Goal: Transaction & Acquisition: Purchase product/service

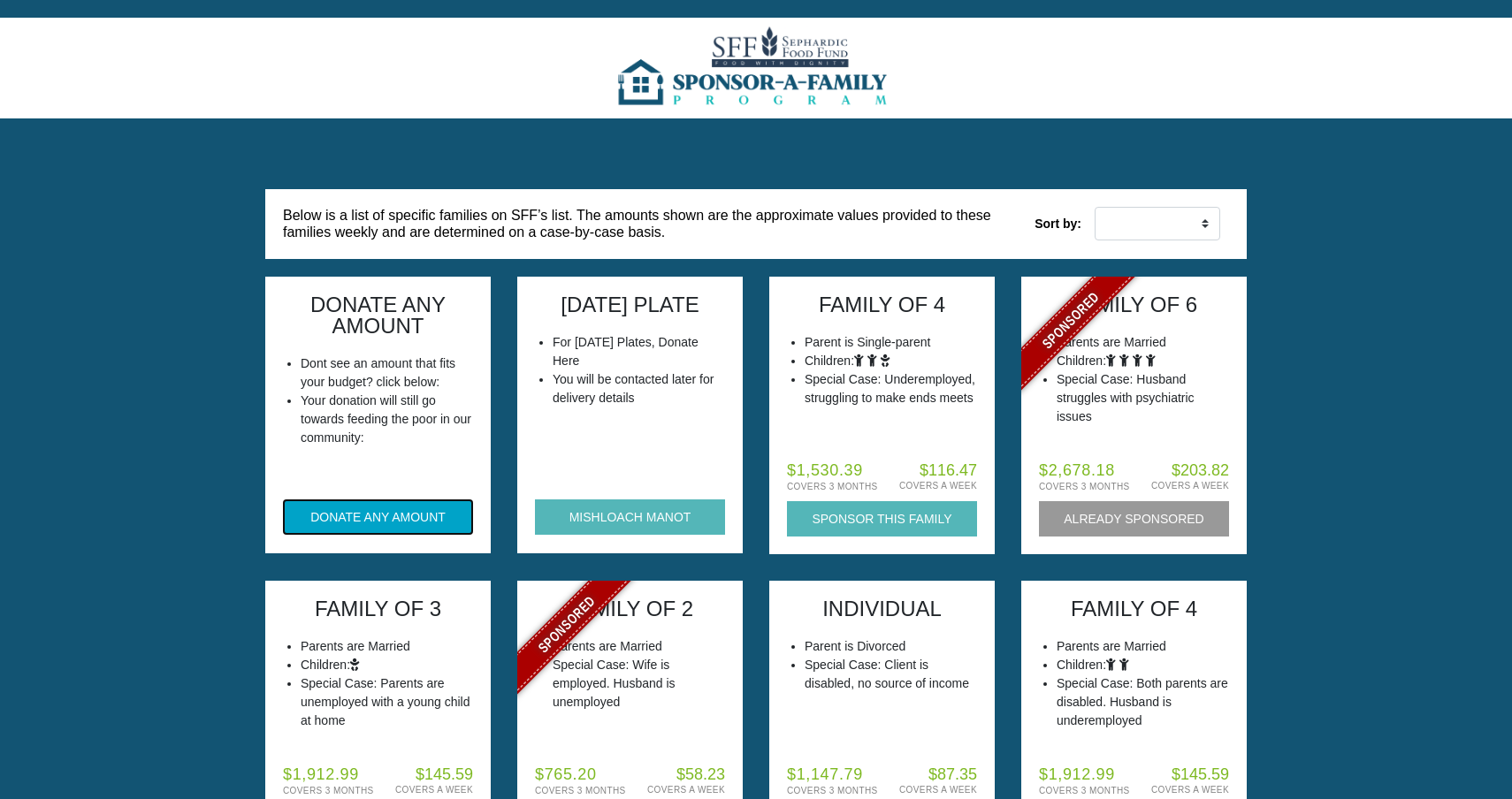
click at [363, 529] on button "DONATE ANY AMOUNT" at bounding box center [378, 517] width 190 height 36
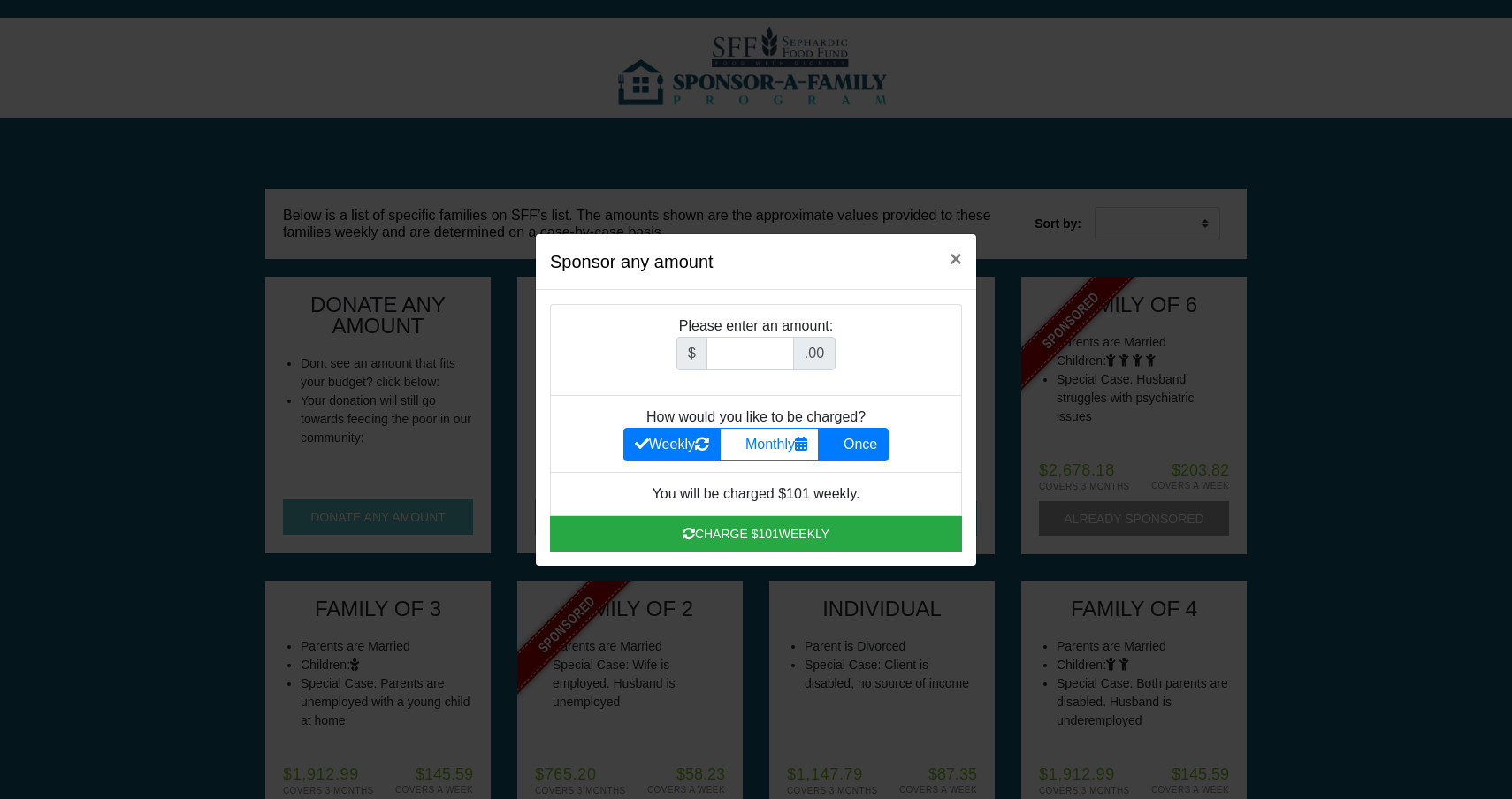
click at [833, 458] on label "Once" at bounding box center [853, 445] width 71 height 34
click at [833, 446] on input "Once" at bounding box center [836, 440] width 12 height 12
radio input "true"
click at [762, 349] on input "Amount (to the nearest dollar)" at bounding box center [750, 354] width 88 height 34
type input "52"
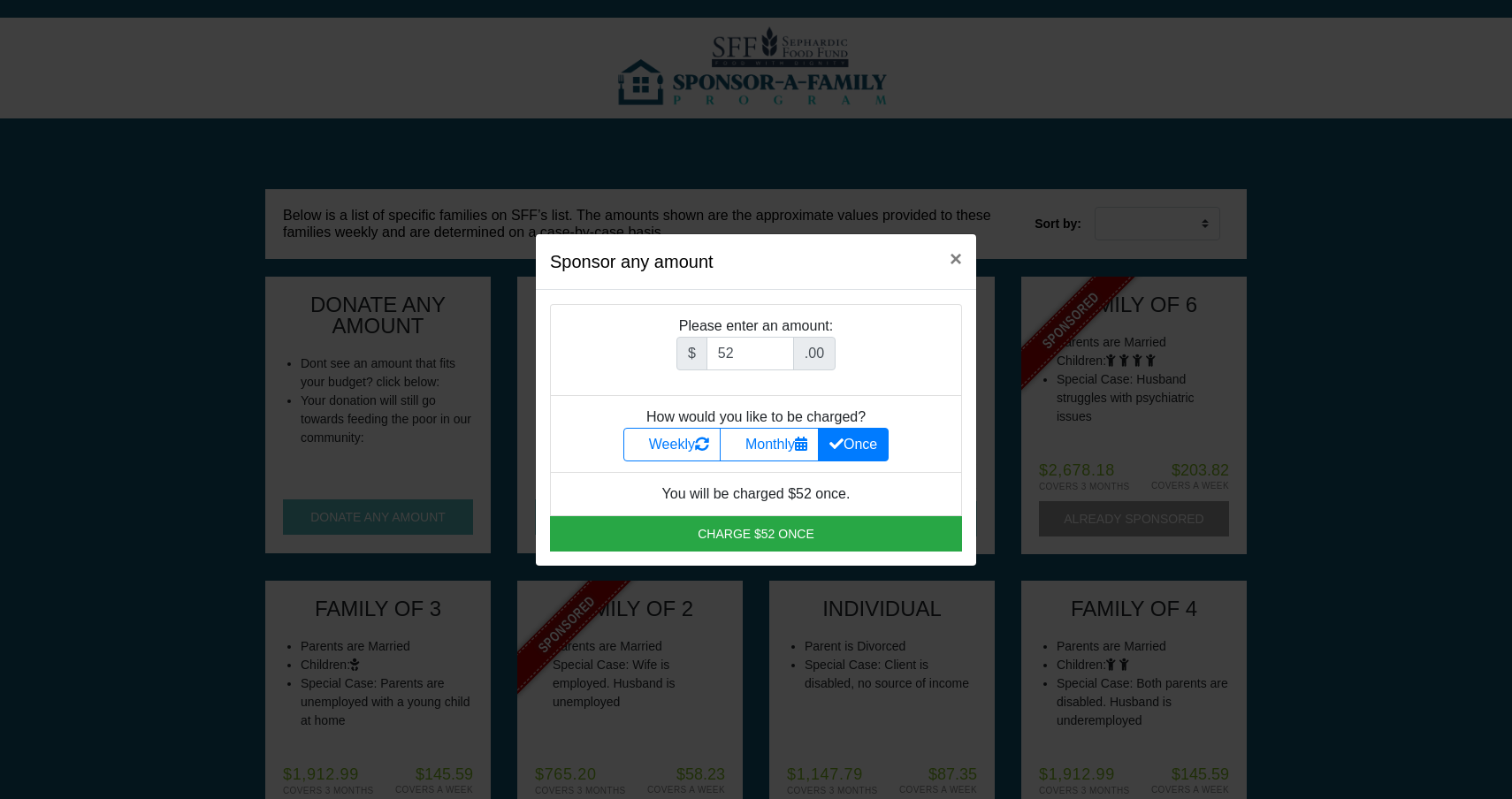
click at [705, 305] on li "Please enter an amount: $ 52 .00" at bounding box center [756, 350] width 412 height 92
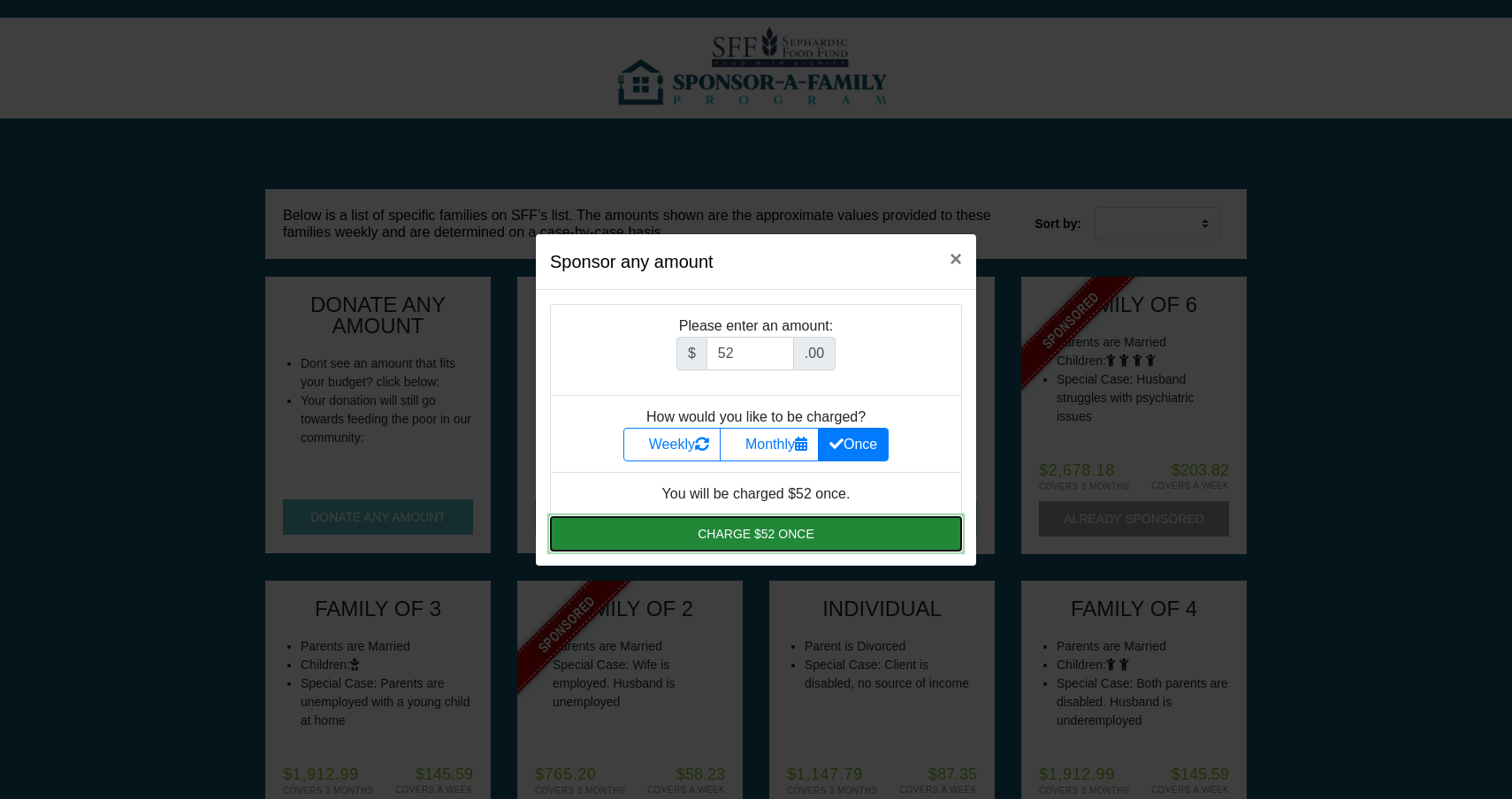
click at [693, 544] on button "Charge $52 once" at bounding box center [756, 534] width 412 height 36
